Goal: Task Accomplishment & Management: Complete application form

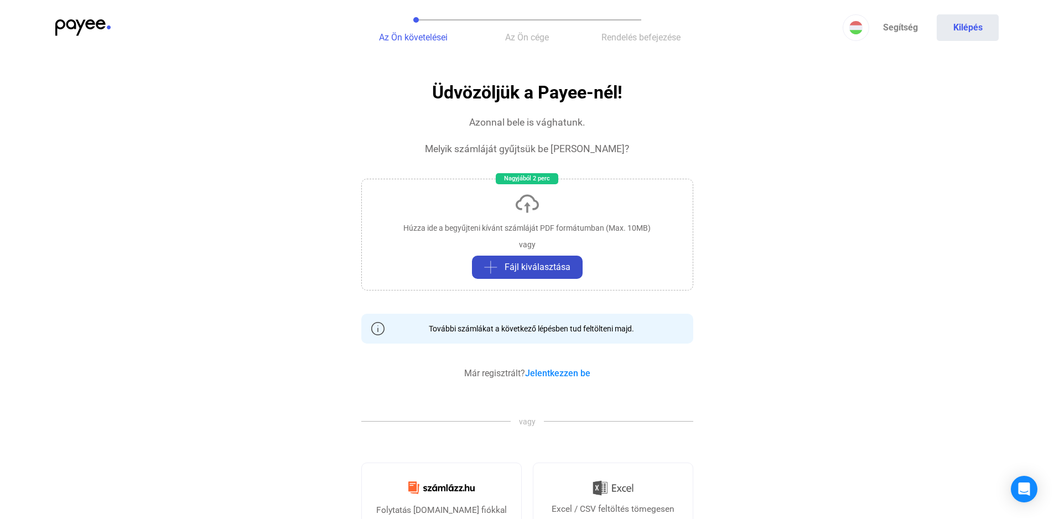
click at [527, 267] on span "Fájl kiválasztása" at bounding box center [538, 267] width 66 height 13
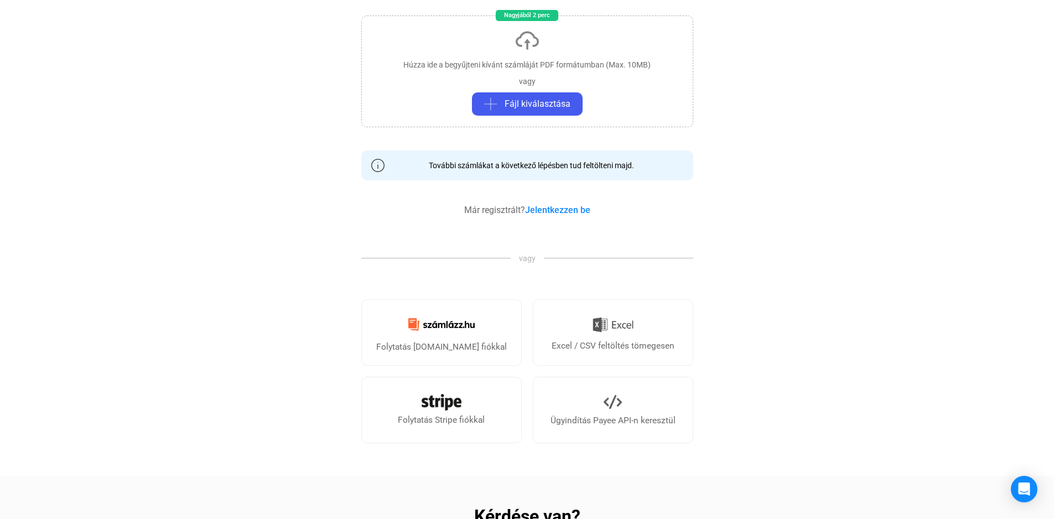
scroll to position [111, 0]
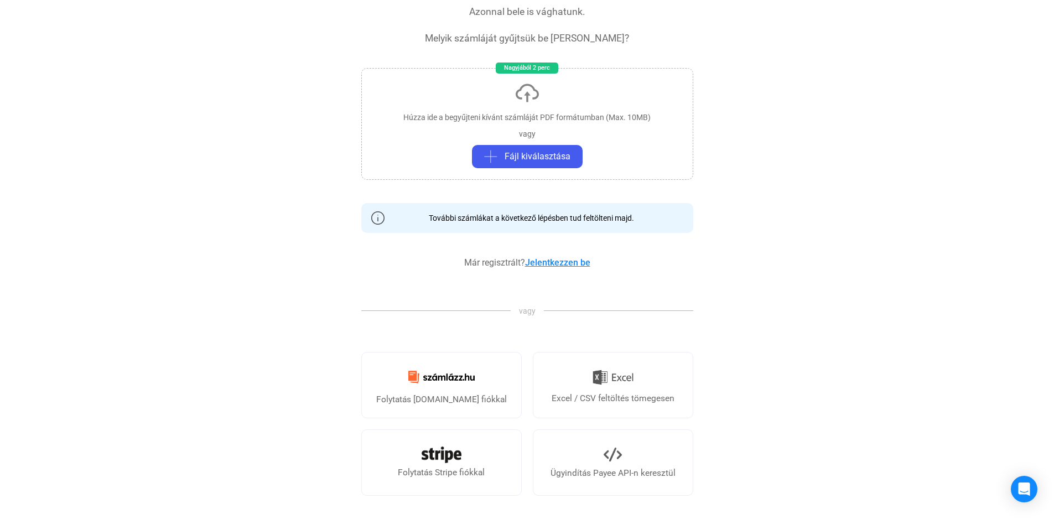
click at [569, 263] on link "Jelentkezzen be" at bounding box center [557, 262] width 65 height 11
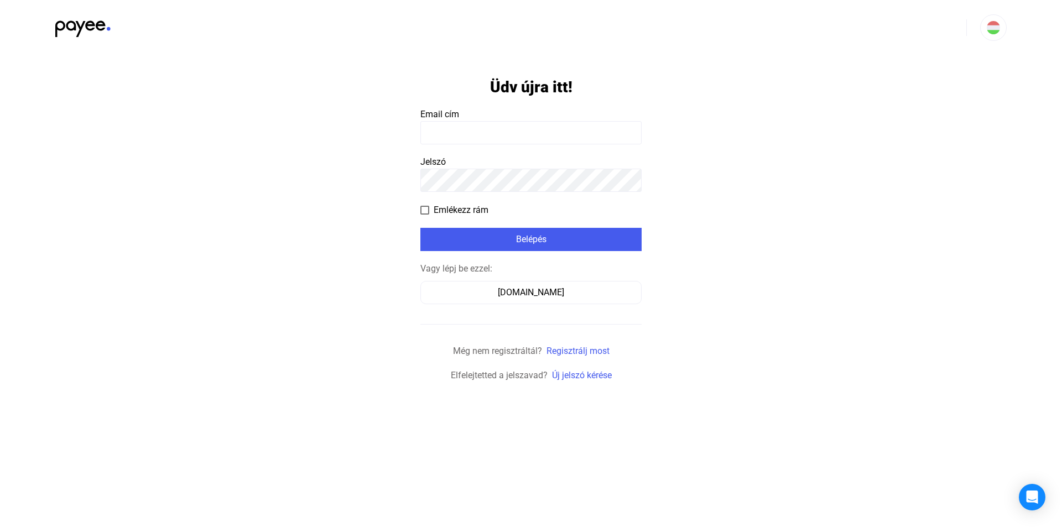
click at [495, 129] on input at bounding box center [530, 132] width 221 height 23
click at [493, 136] on input at bounding box center [530, 132] width 221 height 23
click at [564, 288] on div "[DOMAIN_NAME]" at bounding box center [531, 292] width 214 height 13
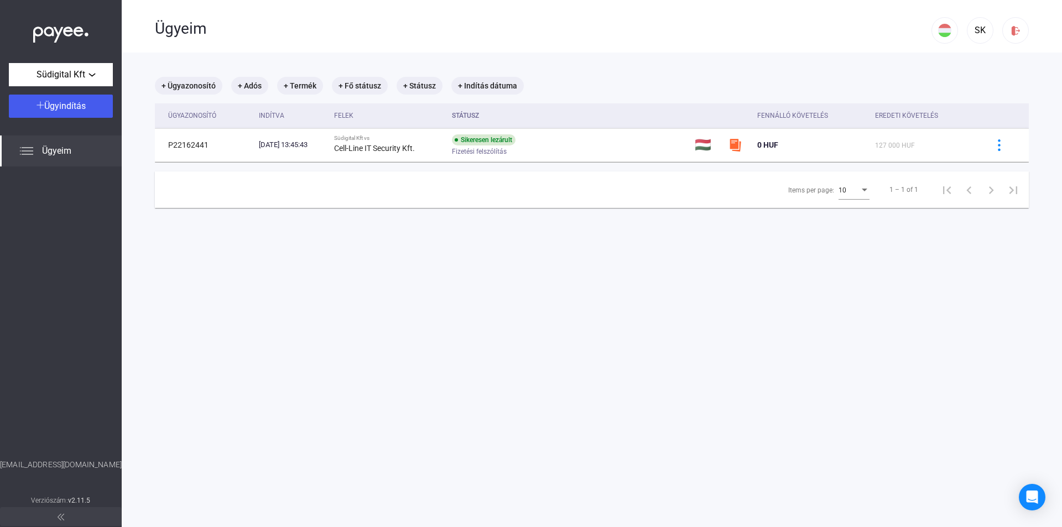
click at [677, 18] on div "Ügyeim" at bounding box center [543, 27] width 777 height 55
click at [82, 111] on span "Ügyindítás" at bounding box center [64, 106] width 41 height 11
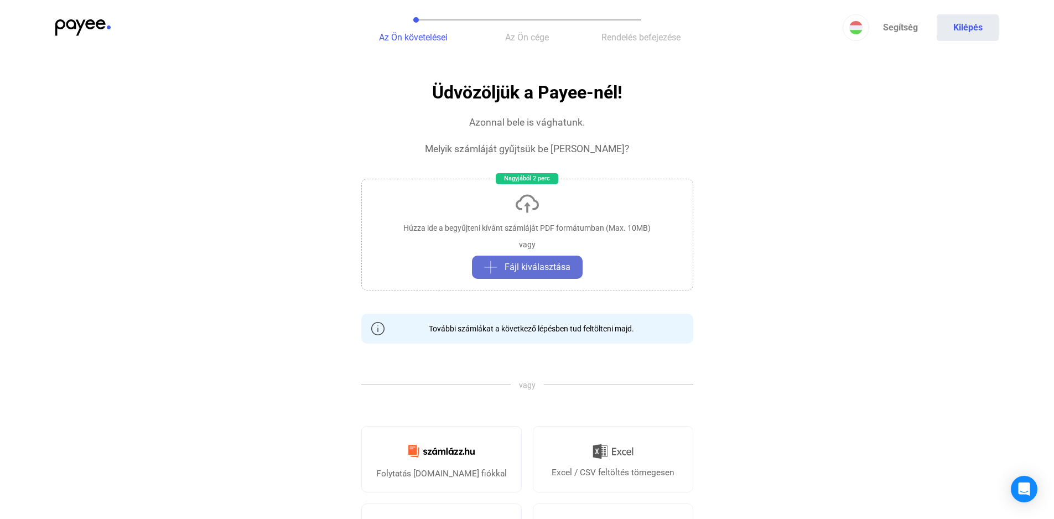
click at [538, 270] on span "Fájl kiválasztása" at bounding box center [538, 267] width 66 height 13
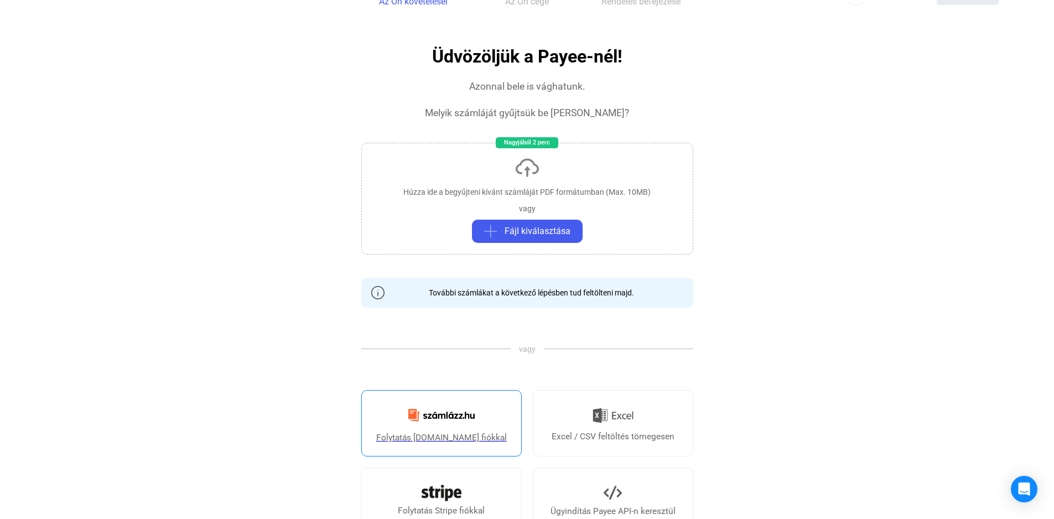
scroll to position [55, 0]
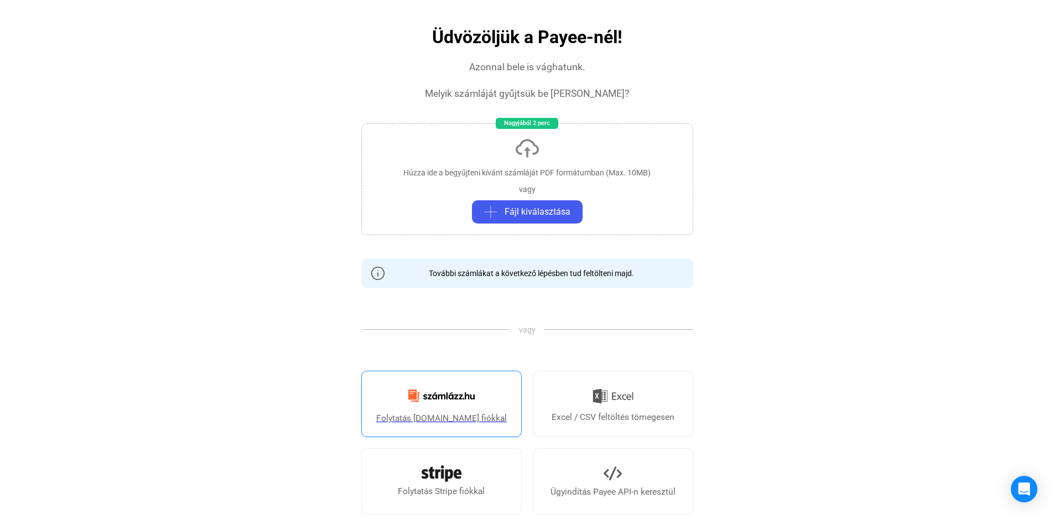
click at [479, 403] on img at bounding box center [442, 396] width 80 height 26
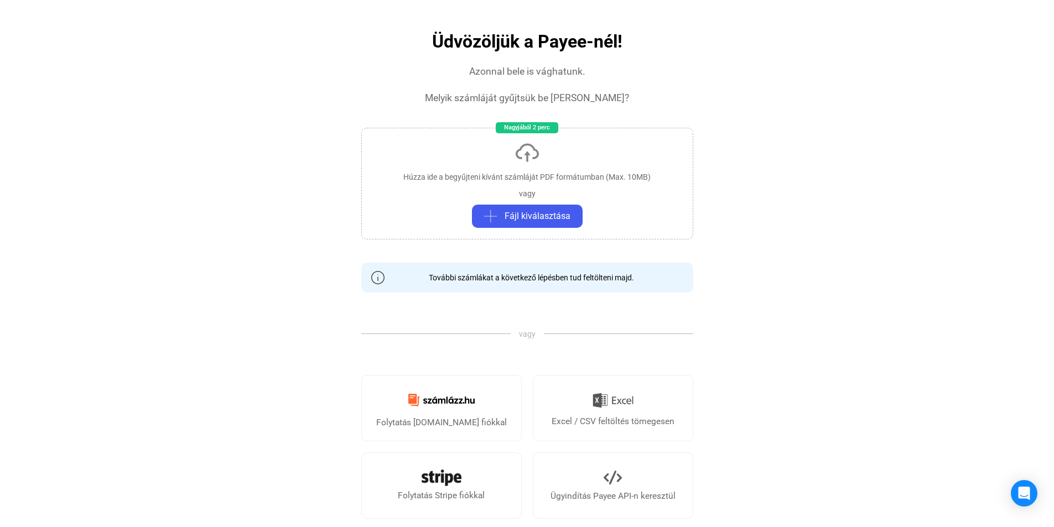
scroll to position [0, 0]
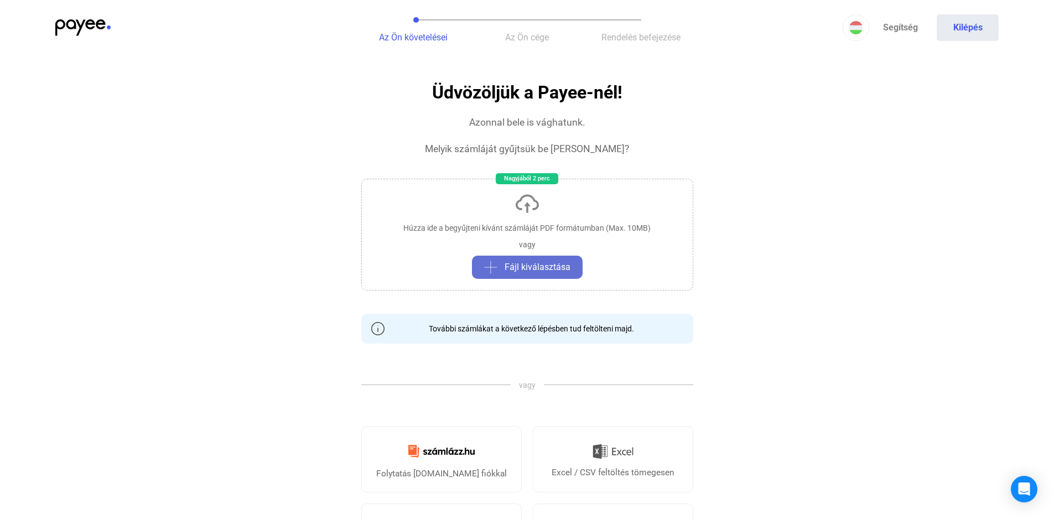
click at [520, 276] on button "Fájl kiválasztása" at bounding box center [527, 267] width 111 height 23
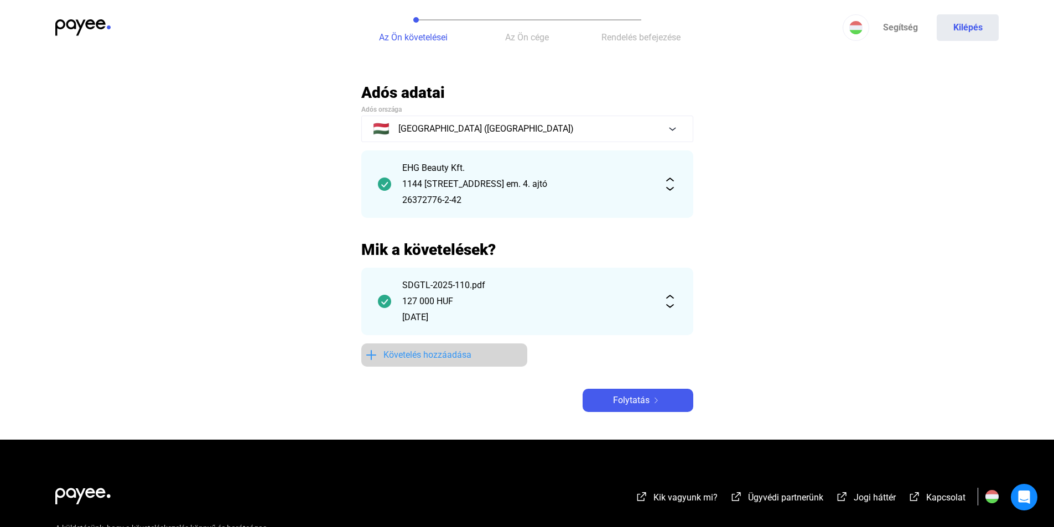
click at [449, 352] on span "Követelés hozzáadása" at bounding box center [427, 355] width 88 height 13
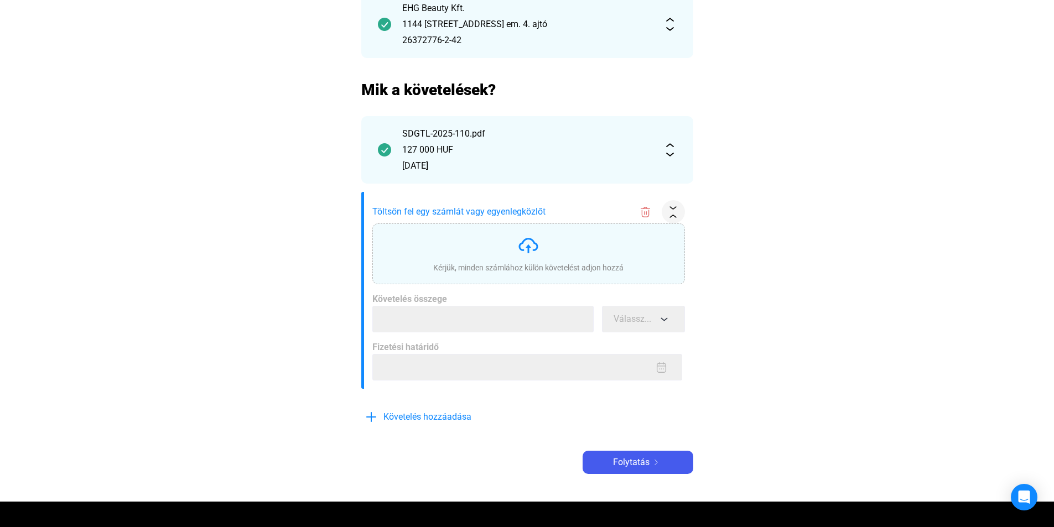
scroll to position [166, 0]
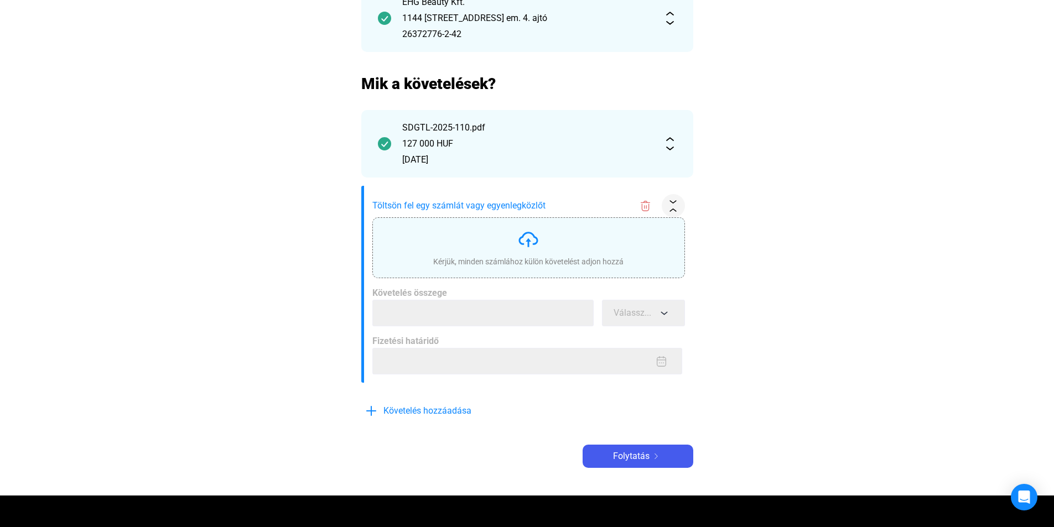
click at [510, 230] on div "Kérjük, minden számlához külön követelést adjon hozzá" at bounding box center [528, 247] width 190 height 39
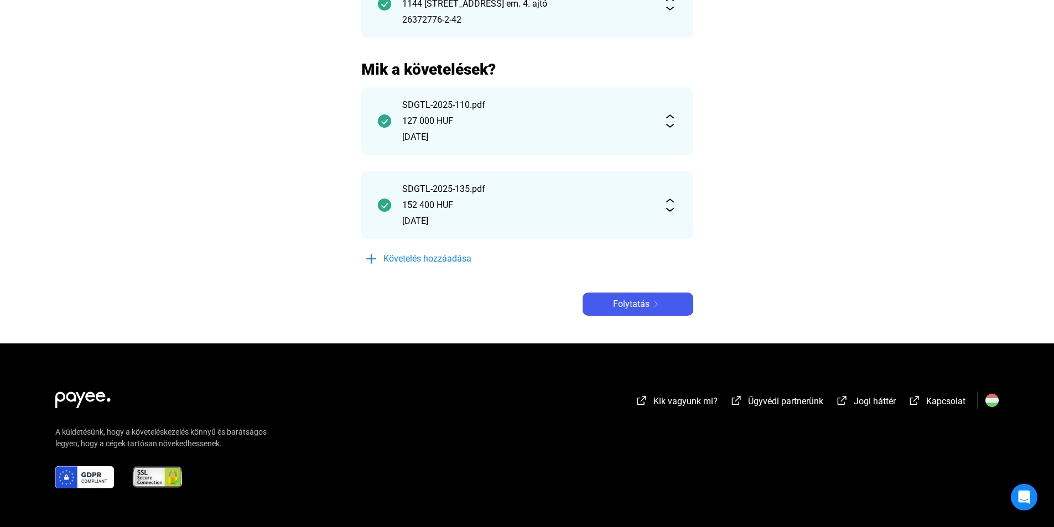
scroll to position [215, 0]
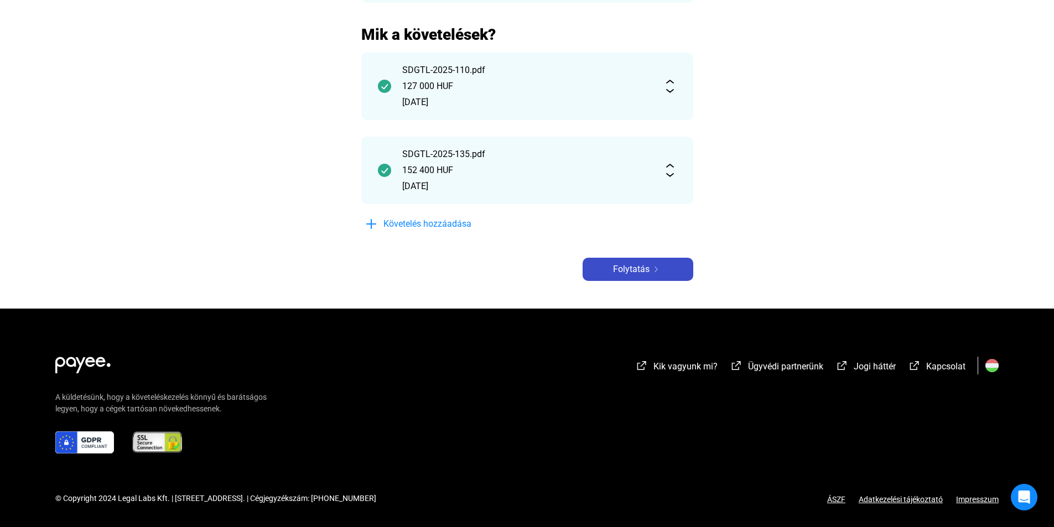
click at [679, 271] on div "Folytatás" at bounding box center [638, 269] width 104 height 13
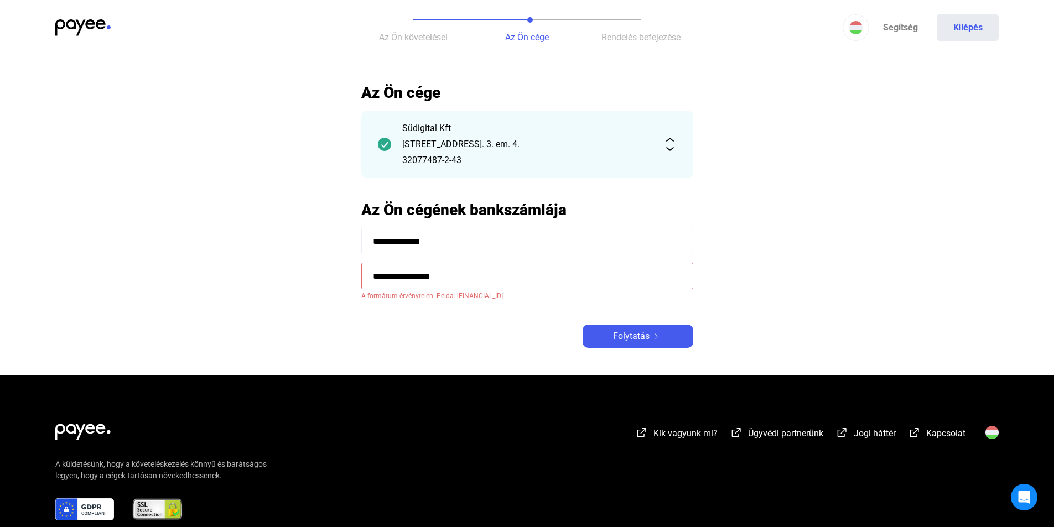
click at [522, 278] on input "**********" at bounding box center [527, 276] width 332 height 27
click at [473, 271] on input "**********" at bounding box center [527, 276] width 332 height 27
paste input "**********"
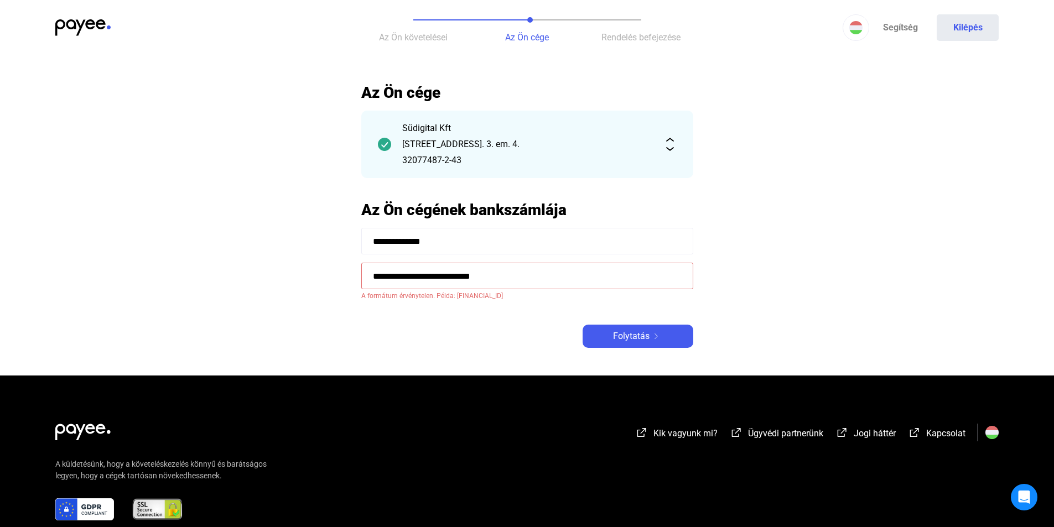
click at [388, 275] on input "**********" at bounding box center [527, 276] width 332 height 27
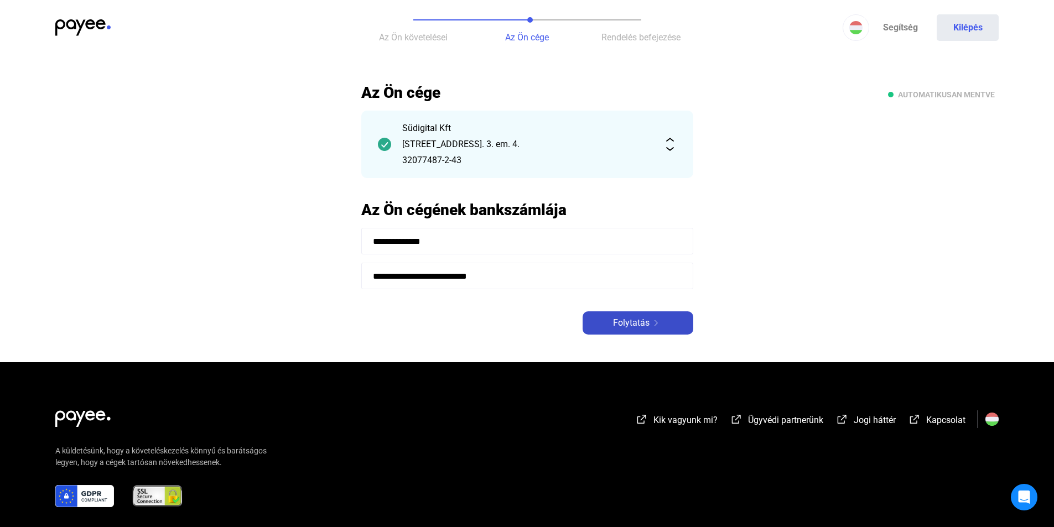
type input "**********"
click at [633, 325] on span "Folytatás" at bounding box center [631, 322] width 37 height 13
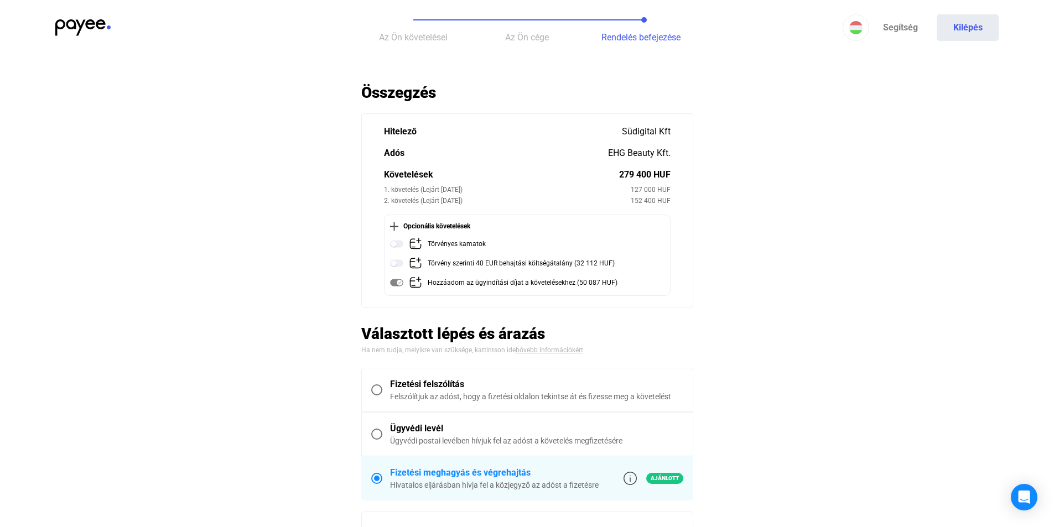
click at [279, 170] on main "Automatikusan mentve Összegzés Hitelező Südigital Kft Adós EHG Beauty Kft. Köve…" at bounding box center [527, 489] width 1054 height 812
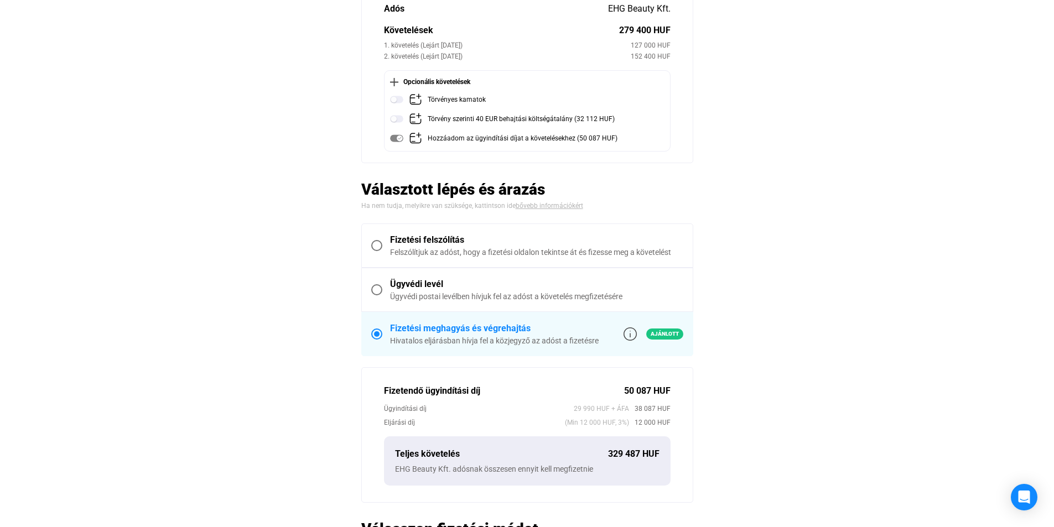
scroll to position [111, 0]
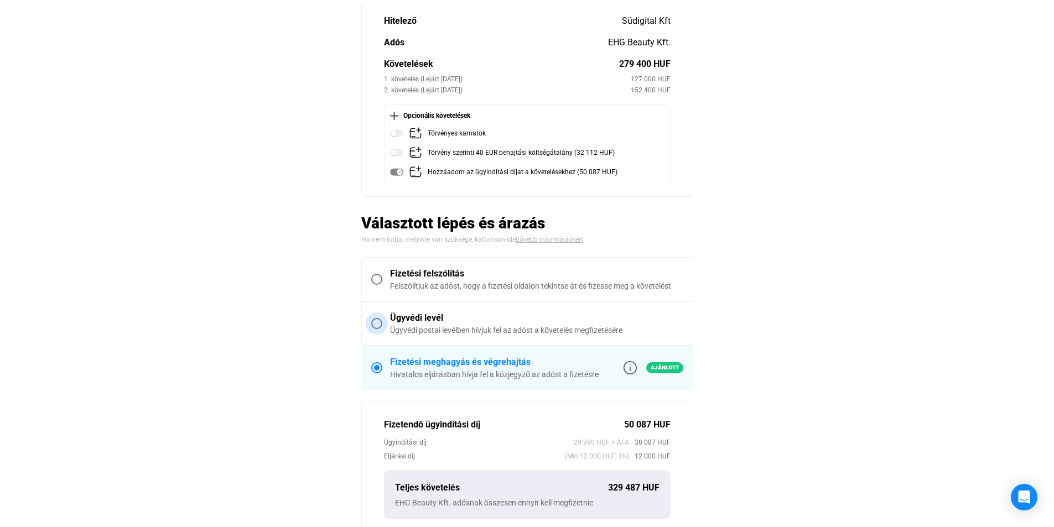
click at [377, 325] on span at bounding box center [376, 323] width 11 height 11
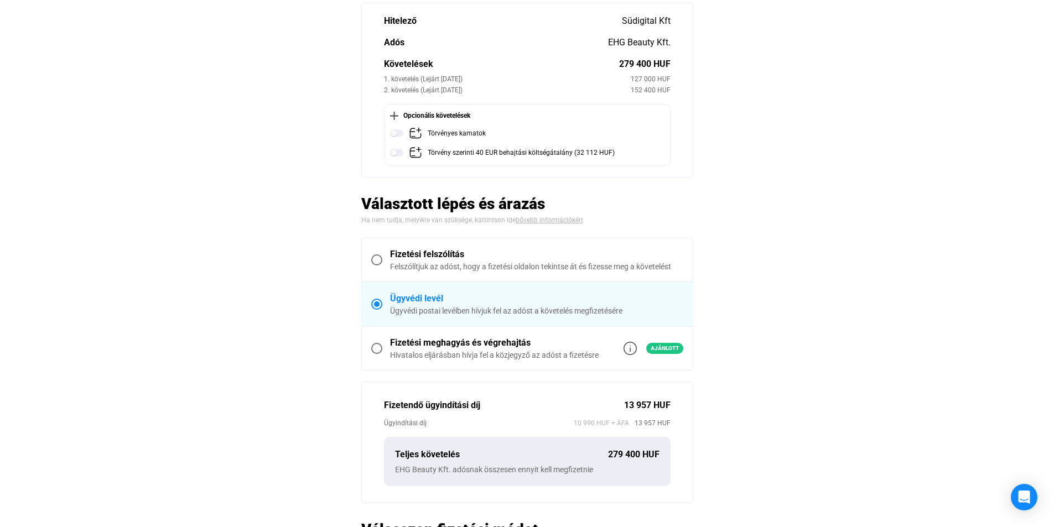
click at [289, 220] on main "Automatikusan mentve Összegzés Hitelező Südigital Kft Adós EHG Beauty Kft. Köve…" at bounding box center [527, 361] width 1054 height 779
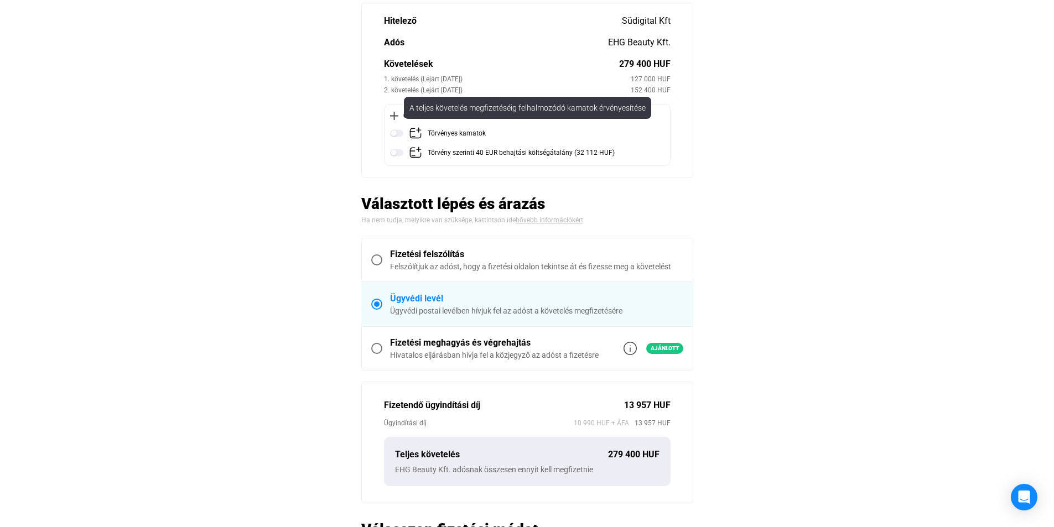
click at [393, 134] on img at bounding box center [396, 133] width 13 height 13
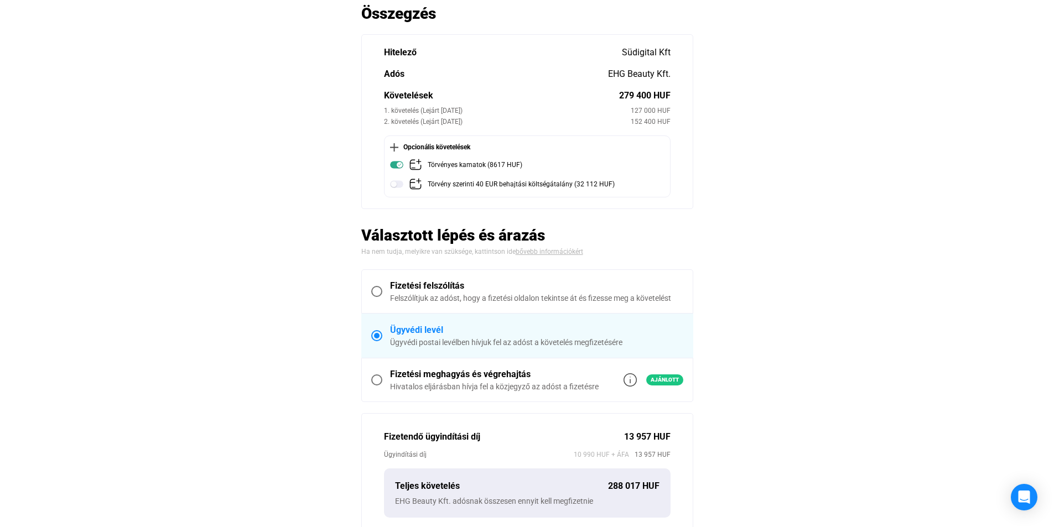
scroll to position [81, 0]
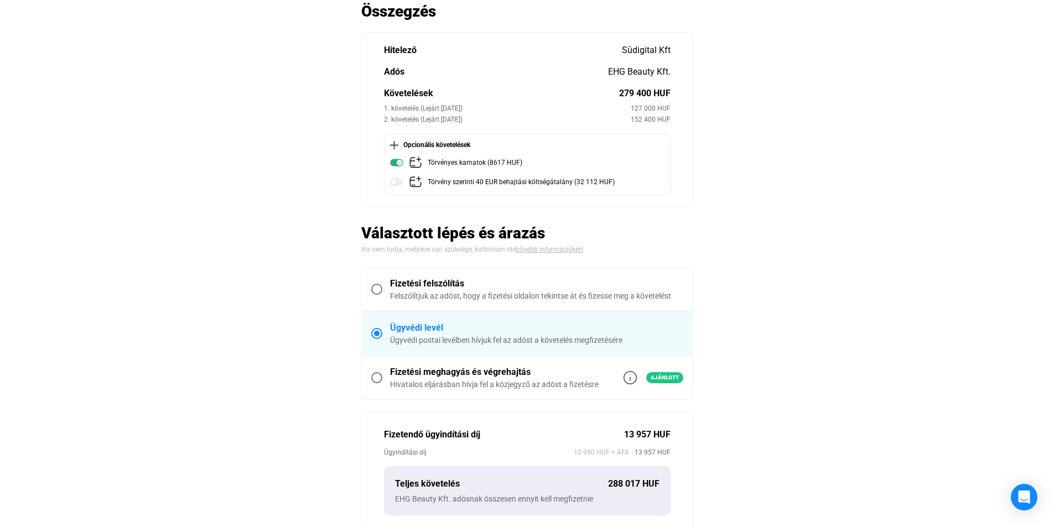
click at [931, 297] on main "Automatikusan mentve Összegzés Hitelező Südigital Kft Adós EHG Beauty Kft. Köve…" at bounding box center [527, 391] width 1054 height 779
click at [821, 184] on main "Automatikusan mentve Összegzés Hitelező Südigital Kft Adós EHG Beauty Kft. Köve…" at bounding box center [527, 391] width 1054 height 779
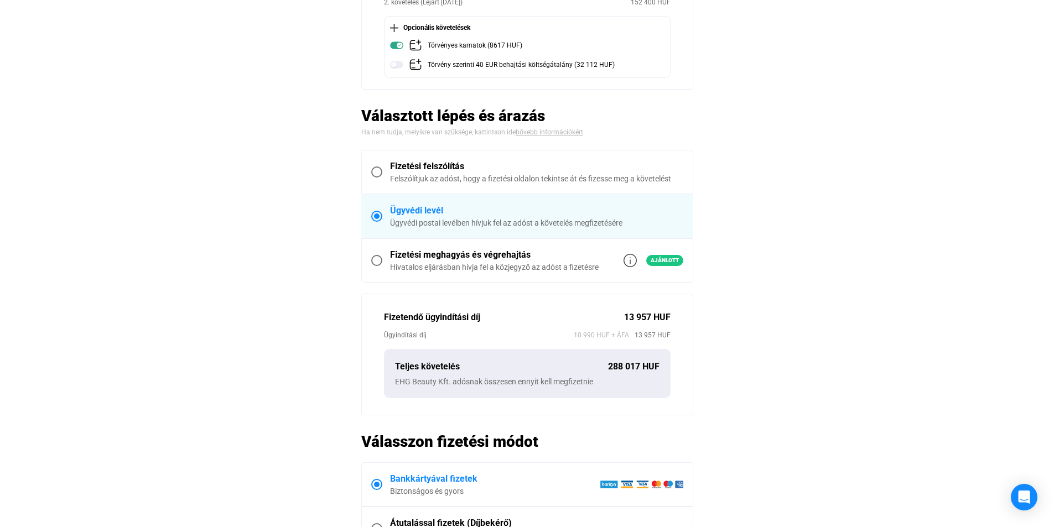
scroll to position [247, 0]
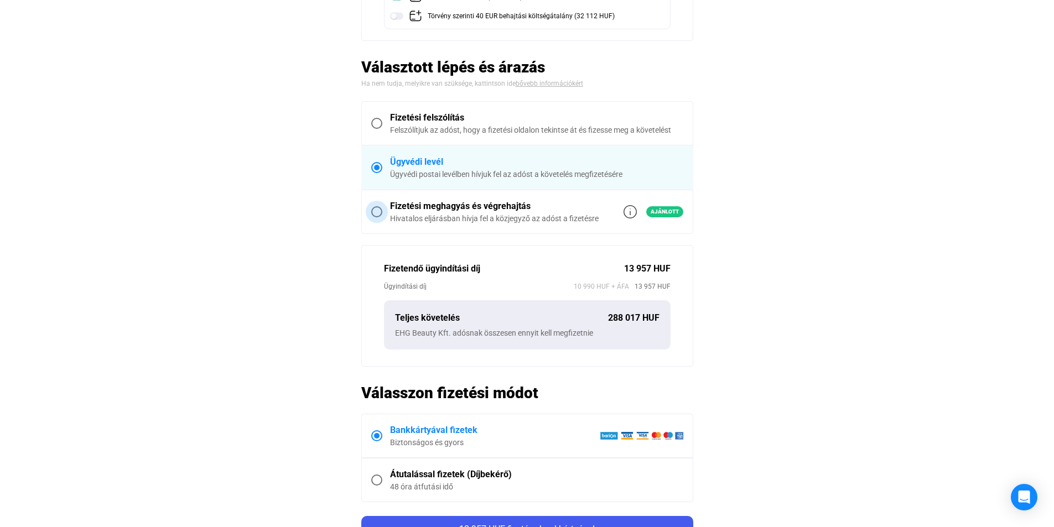
click at [376, 210] on span at bounding box center [376, 211] width 11 height 11
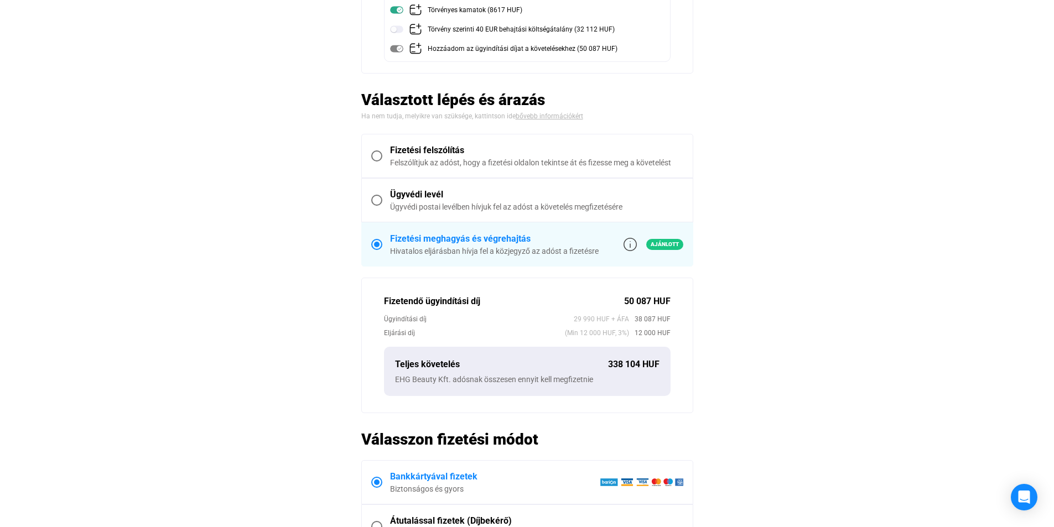
click at [376, 193] on label "Ügyvédi levél Ügyvédi postai levélben hívjuk fel az adóst a követelés megfizeté…" at bounding box center [527, 200] width 331 height 43
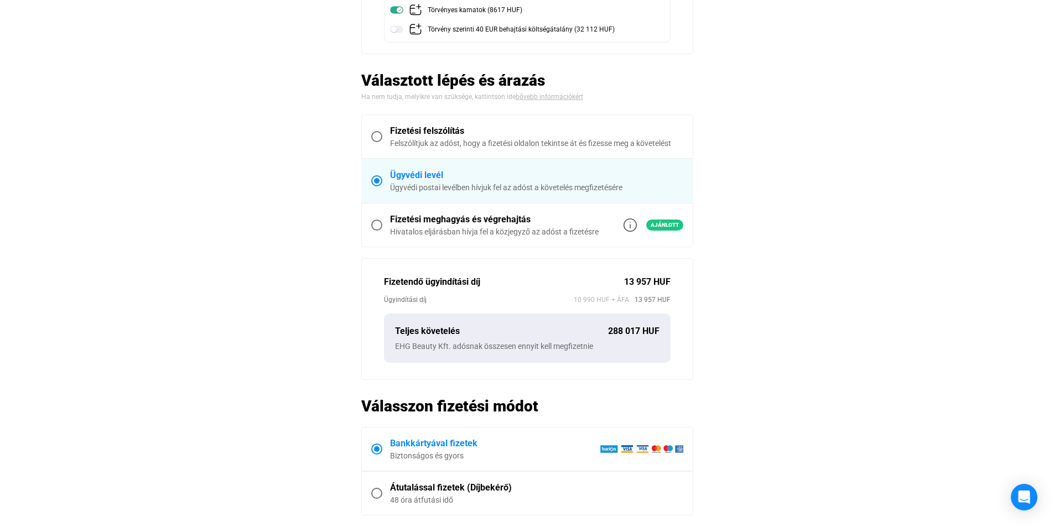
click at [372, 221] on span at bounding box center [376, 225] width 11 height 11
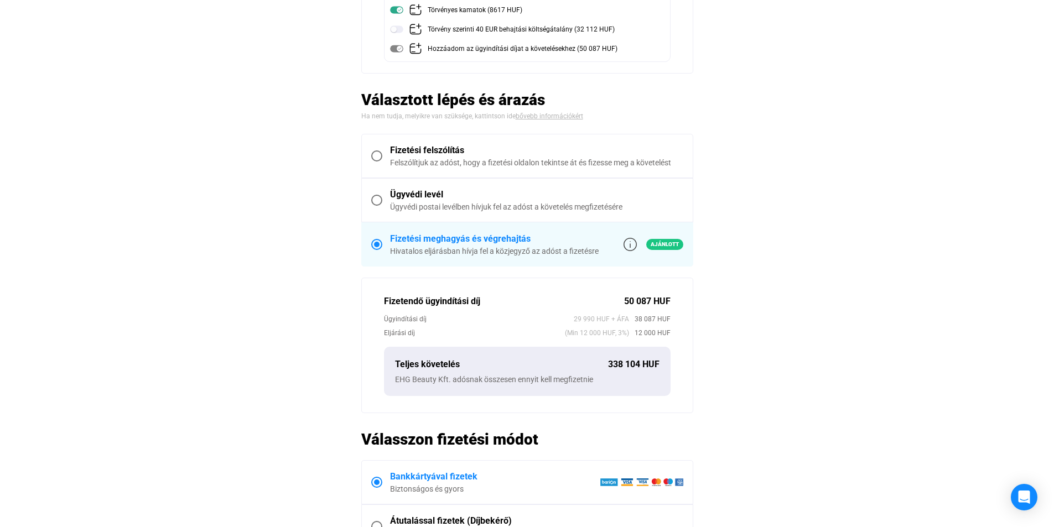
click at [376, 196] on span at bounding box center [376, 200] width 11 height 11
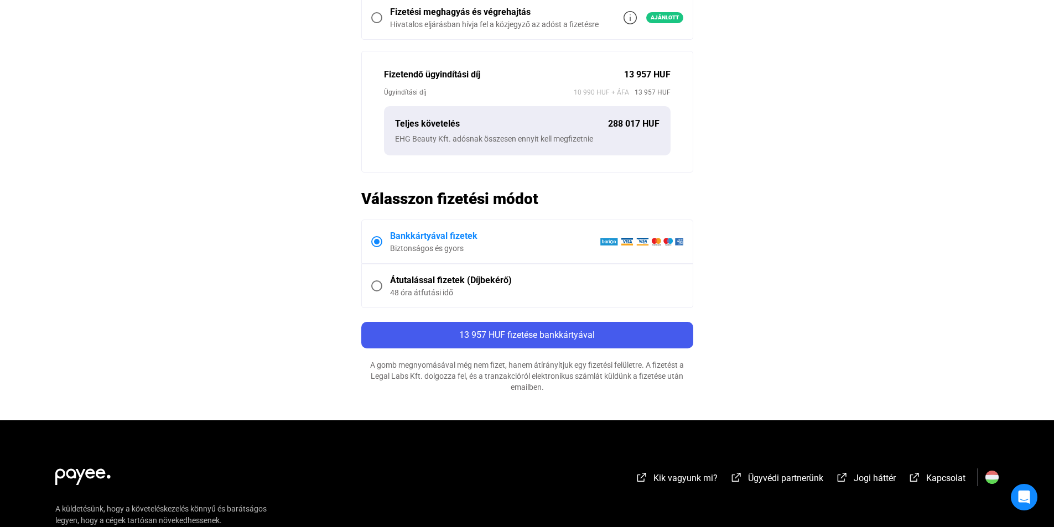
scroll to position [443, 0]
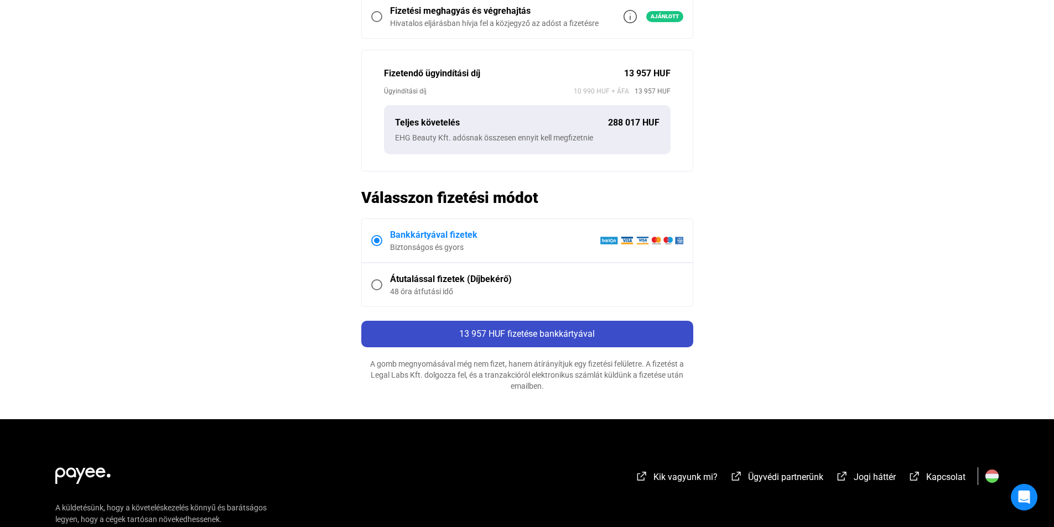
click at [597, 334] on div "13 957 HUF fizetése bankkártyával" at bounding box center [527, 334] width 325 height 13
